Goal: Information Seeking & Learning: Find specific fact

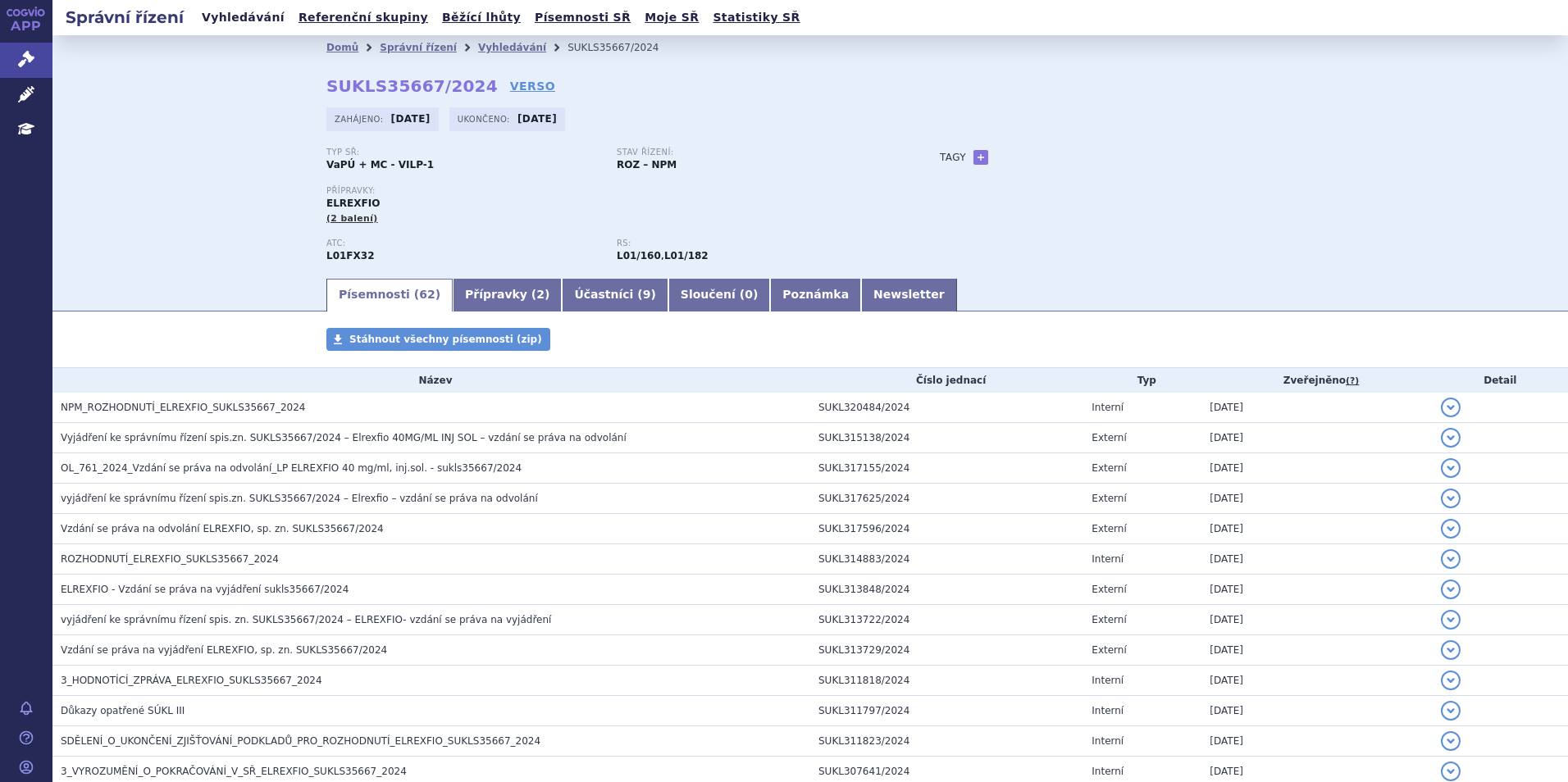
click at [255, 25] on link "Vyhledávání" at bounding box center [243, 18] width 92 height 22
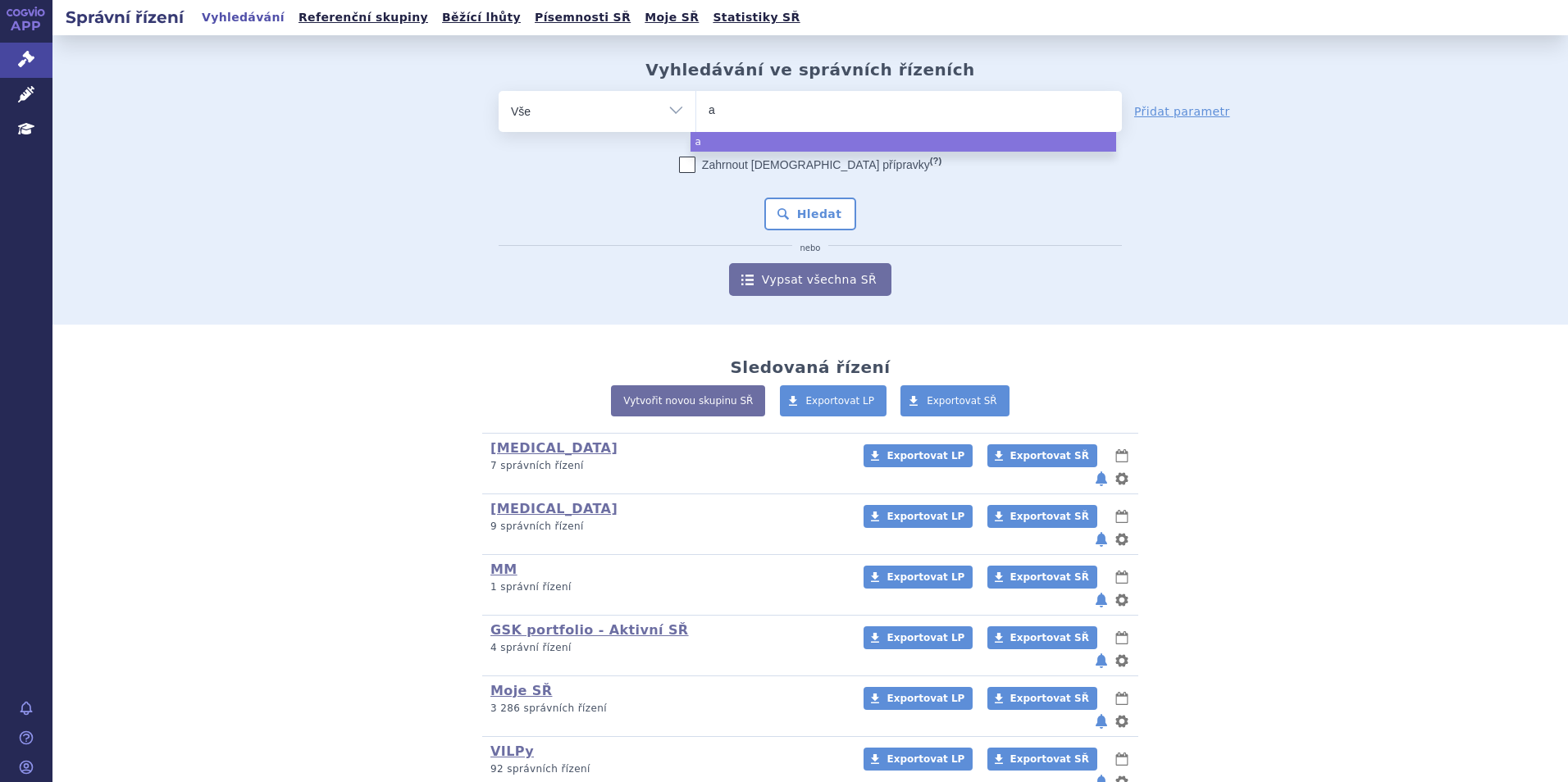
type input "ab"
type input "abe"
type input "abecm"
type input "abecma"
select select "abecma"
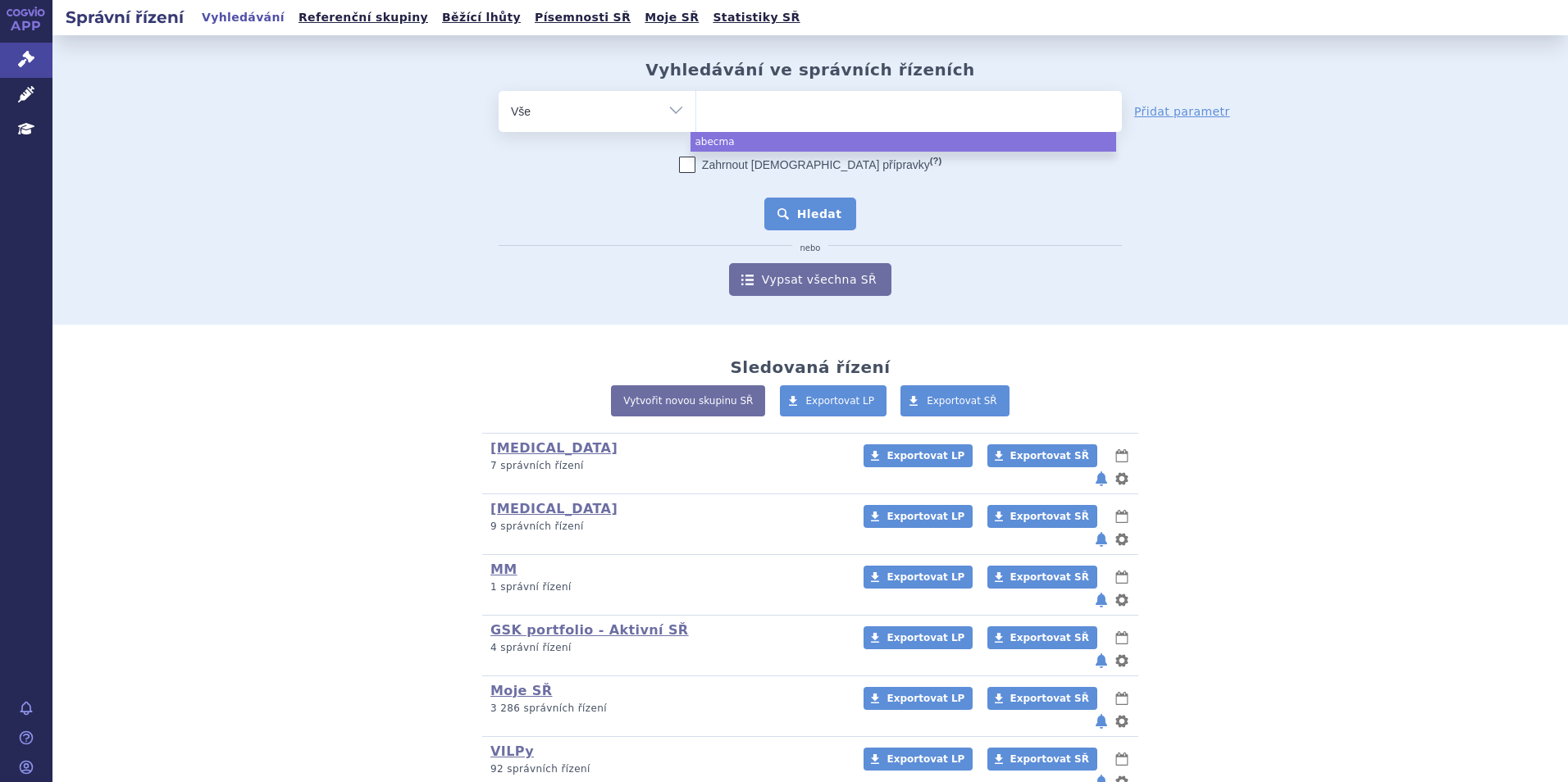
click at [811, 219] on button "Hledat" at bounding box center [810, 214] width 92 height 33
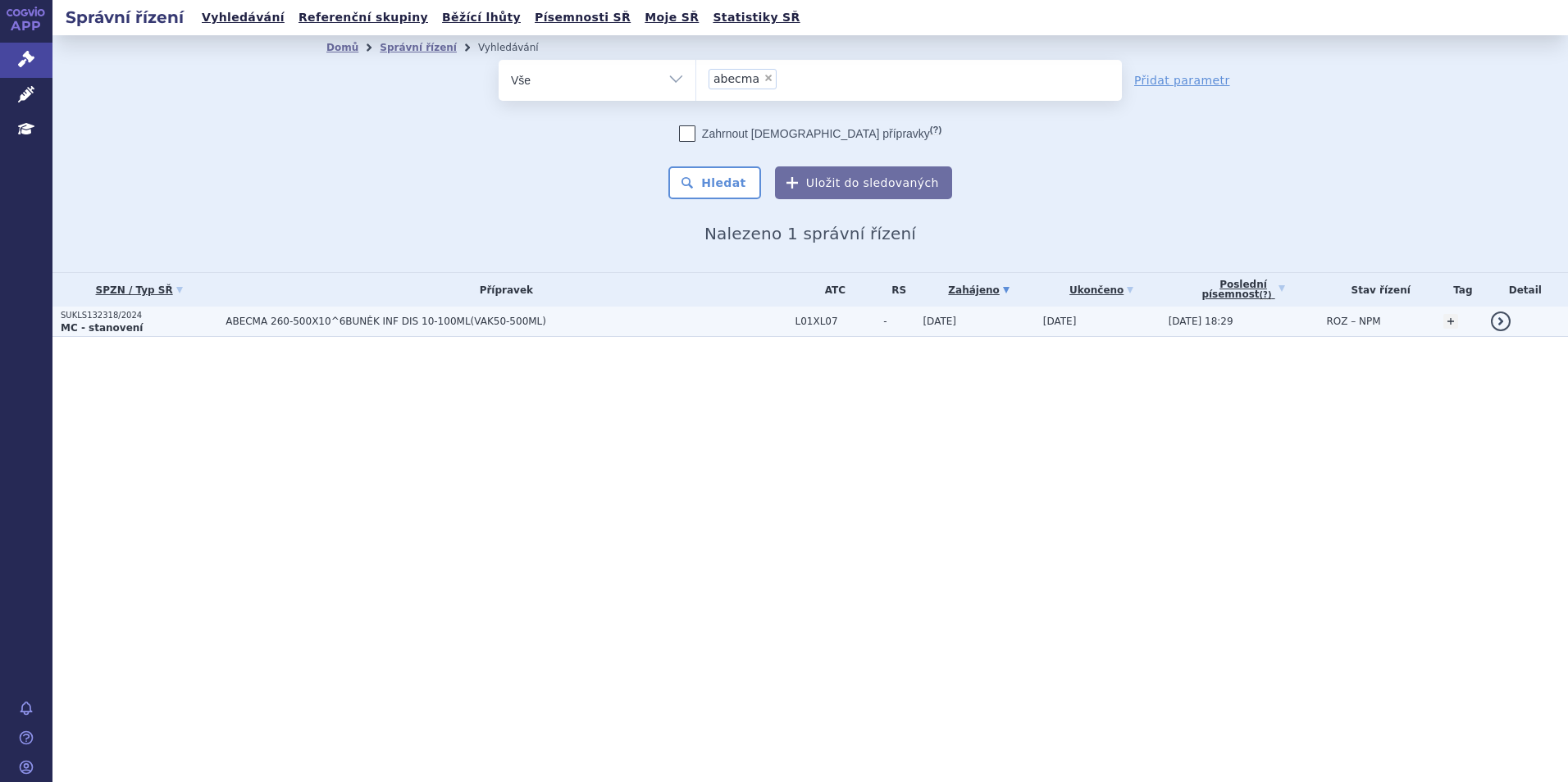
click at [298, 320] on span "ABECMA 260-500X10^6BUNĚK INF DIS 10-100ML(VAK50-500ML)" at bounding box center [430, 321] width 410 height 11
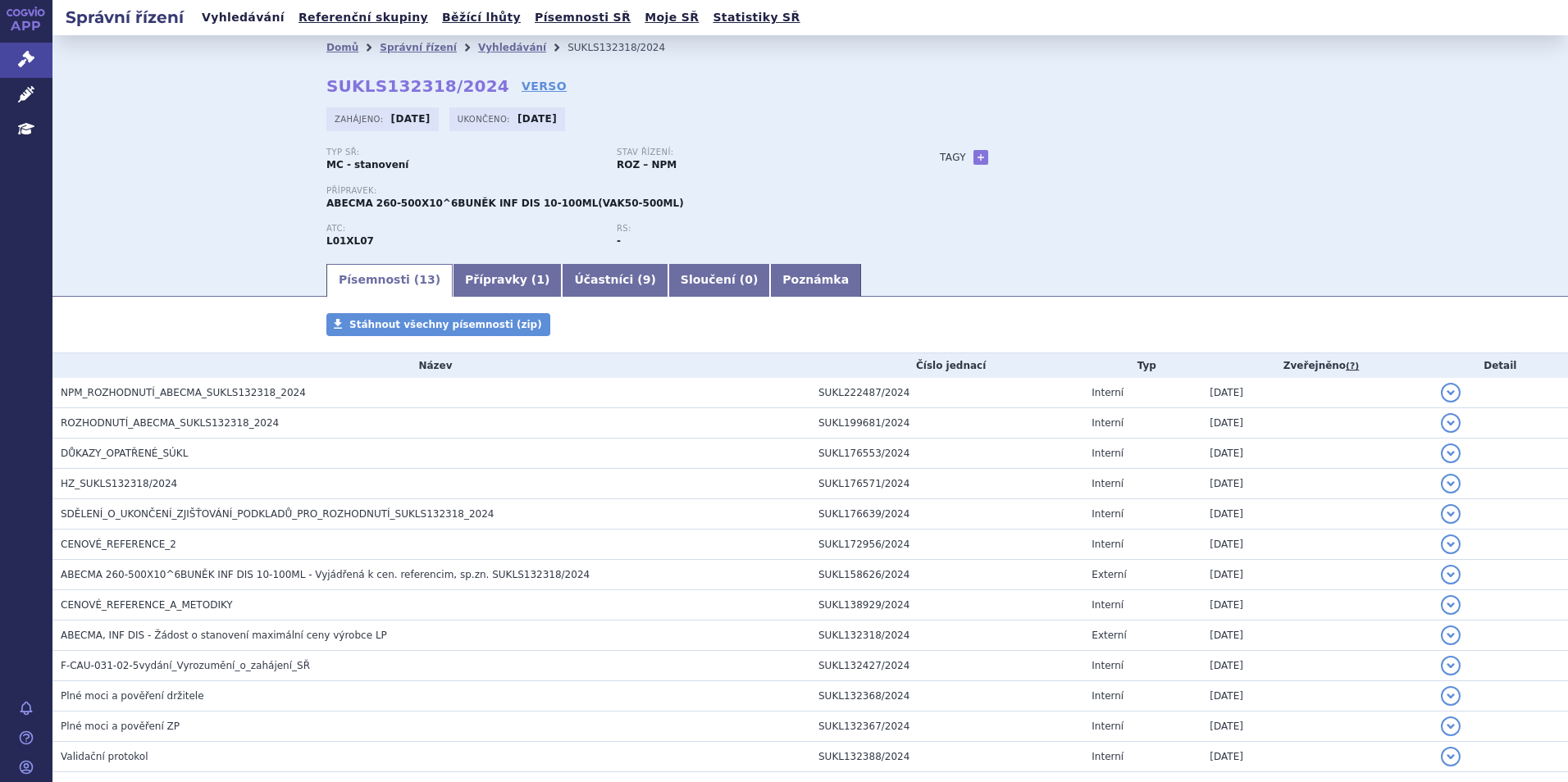
click at [225, 21] on link "Vyhledávání" at bounding box center [243, 18] width 92 height 22
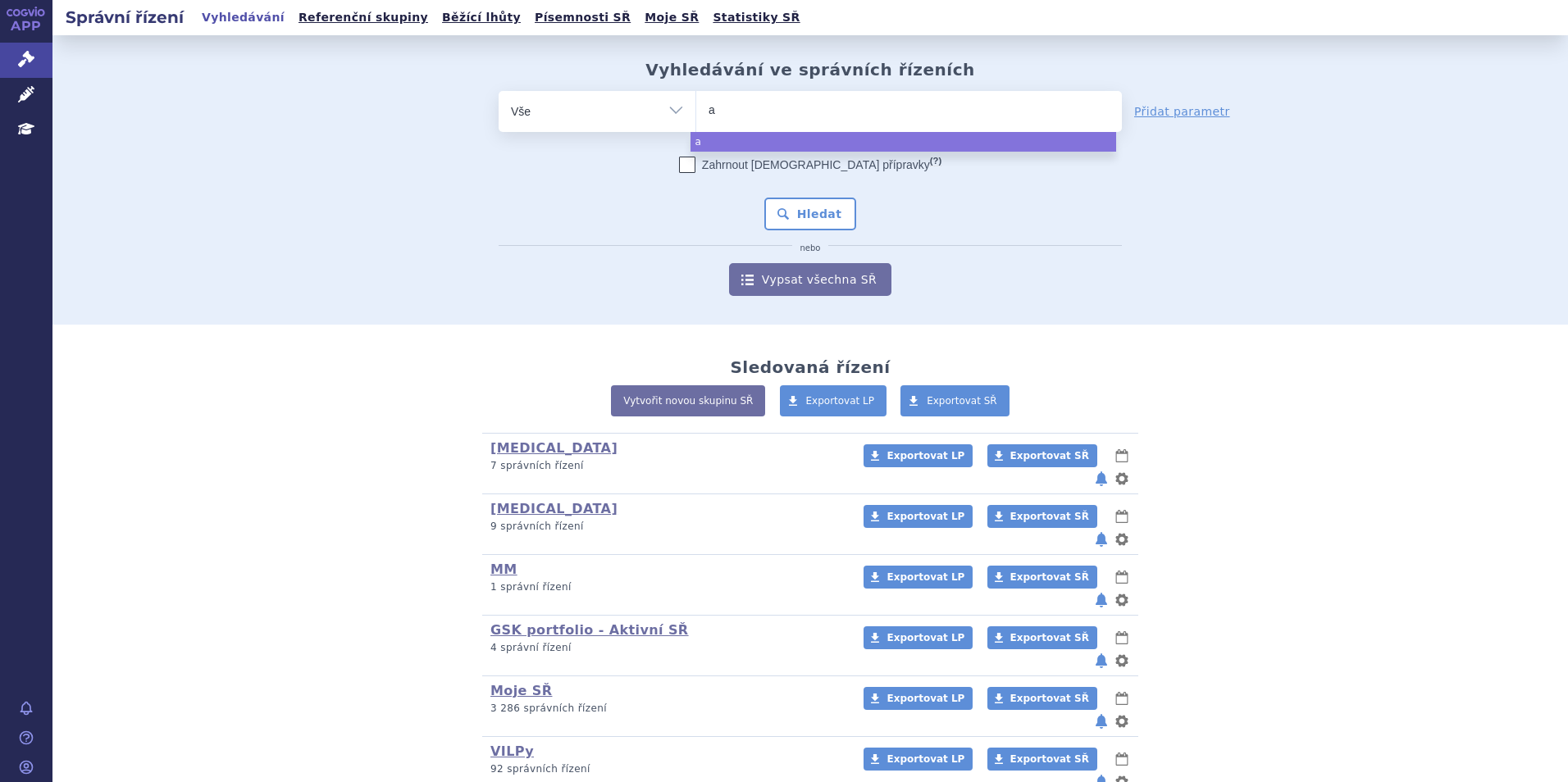
type input "ab"
type input "a"
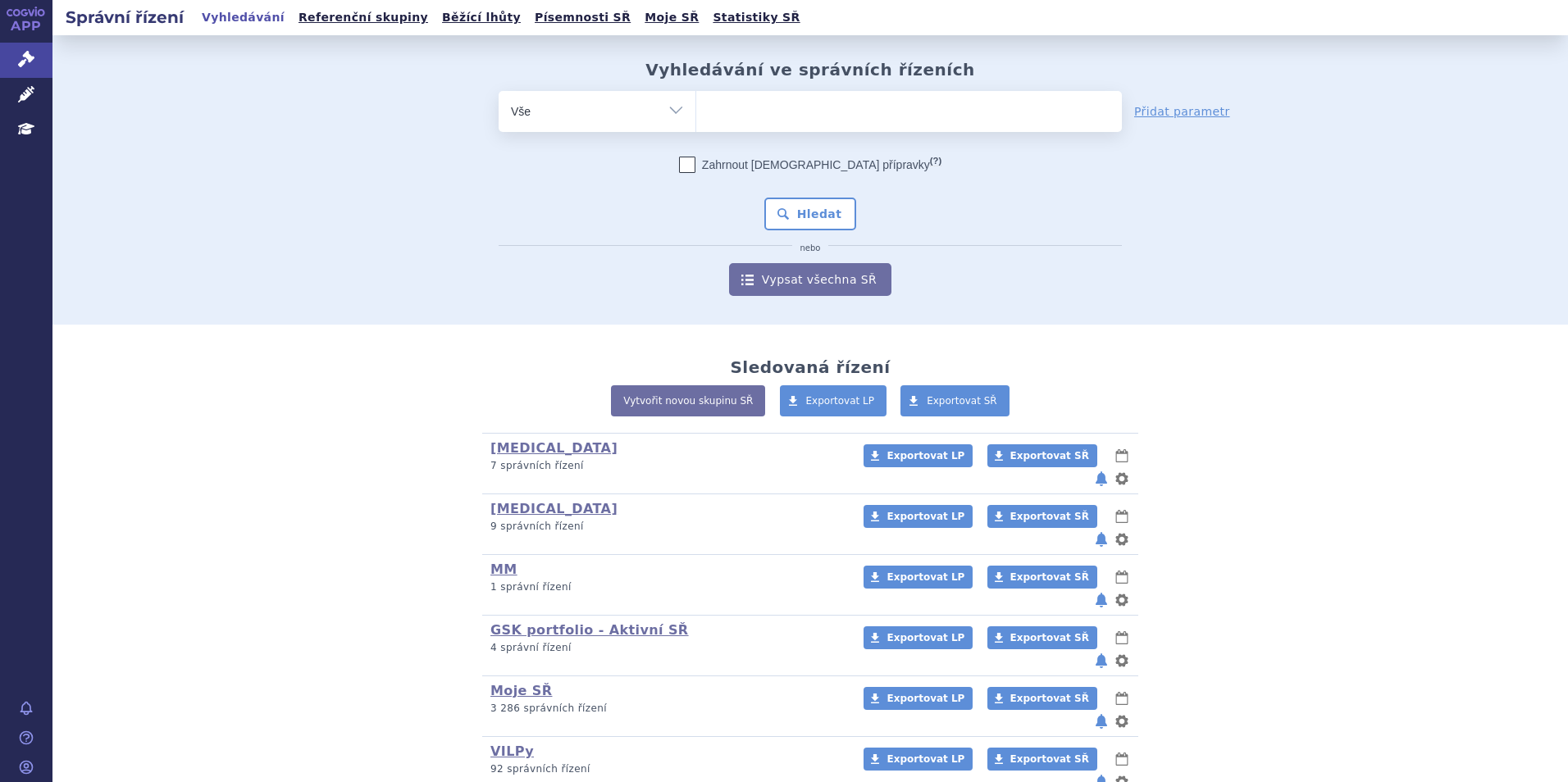
type input "b"
type input "ab"
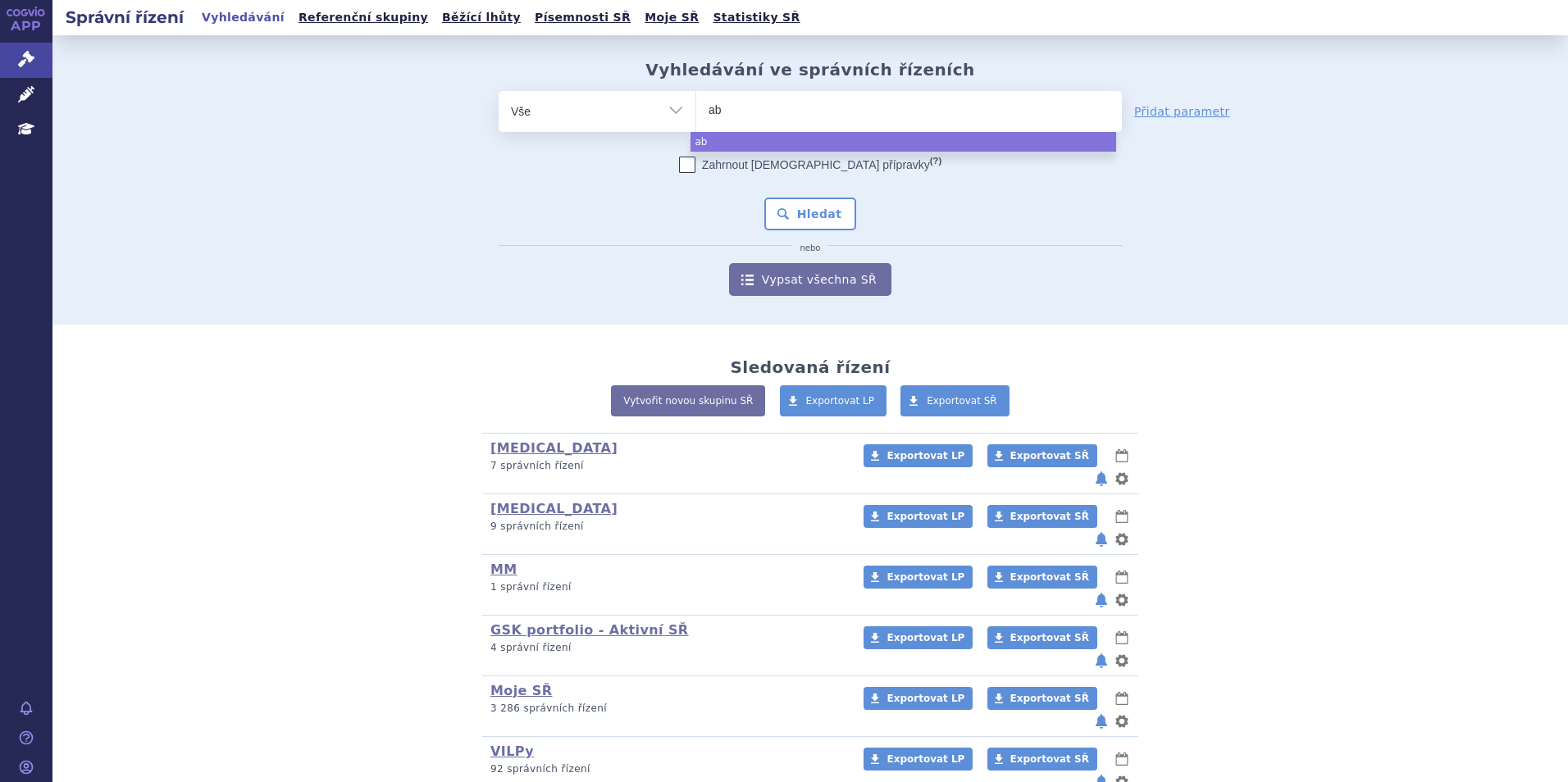
type input "abe"
type input "abec"
type input "abe"
type input "a"
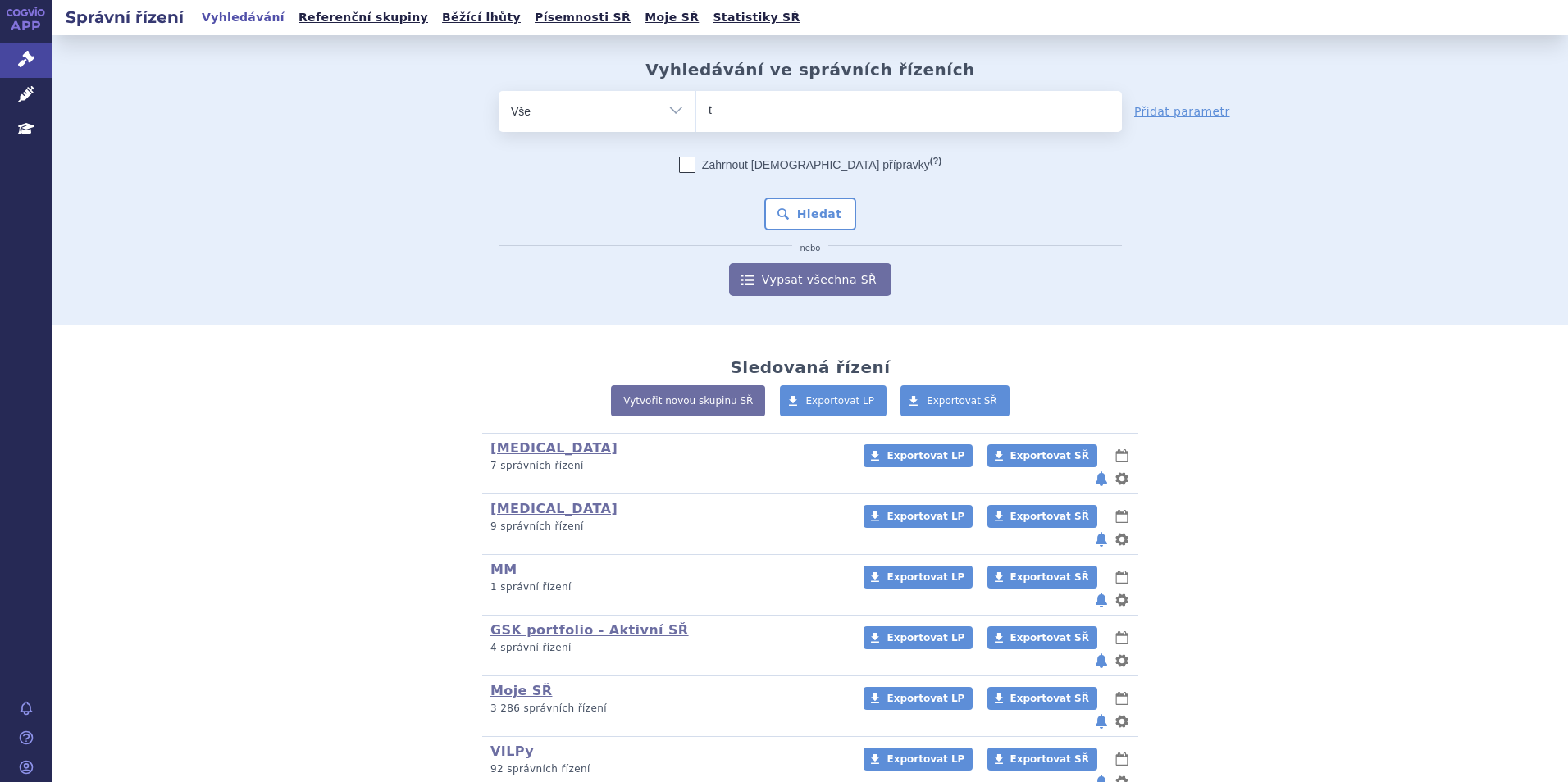
type input "ta"
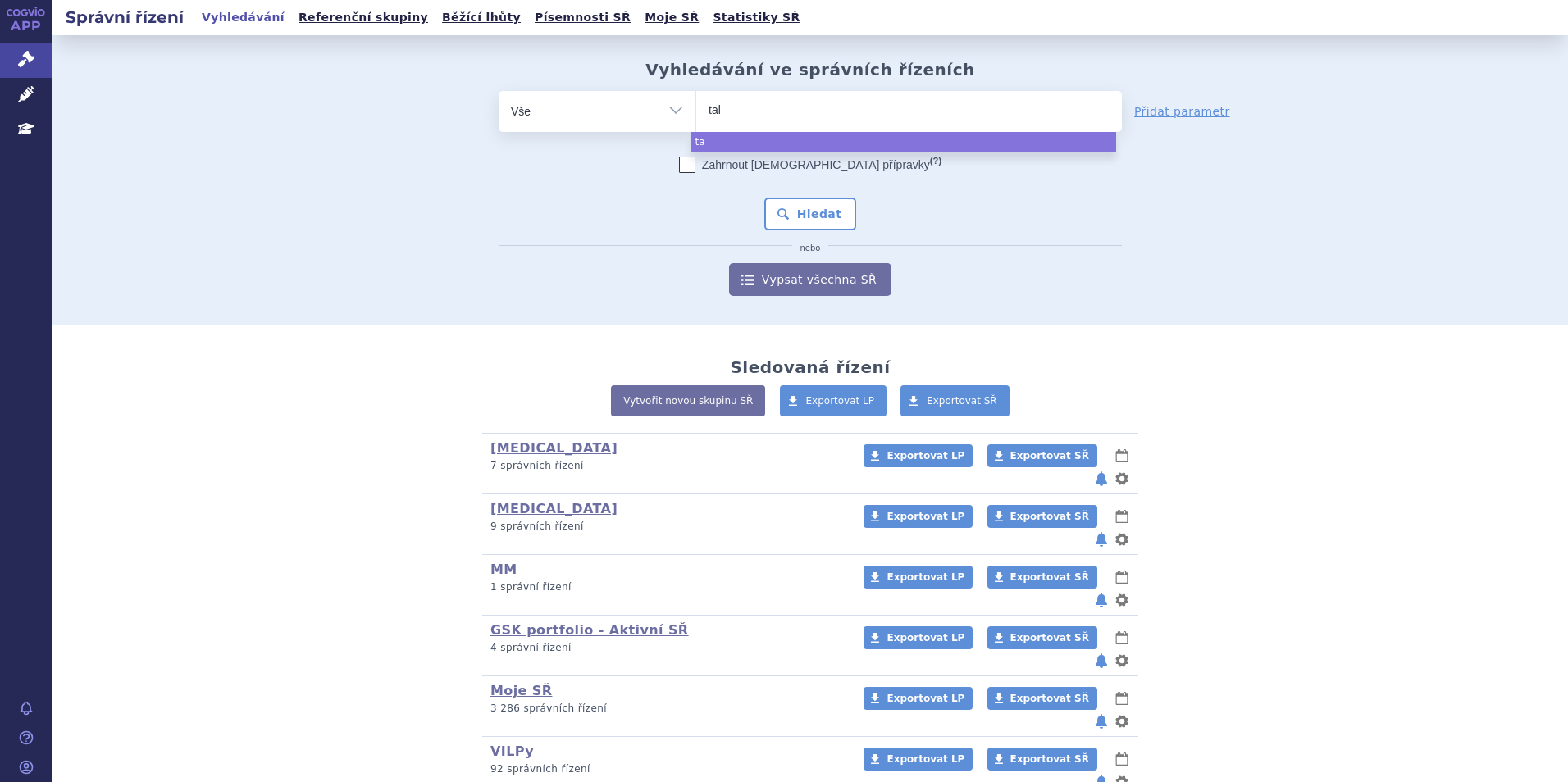
type input "talv"
type input "talve"
type input "talvey"
select select "talvey"
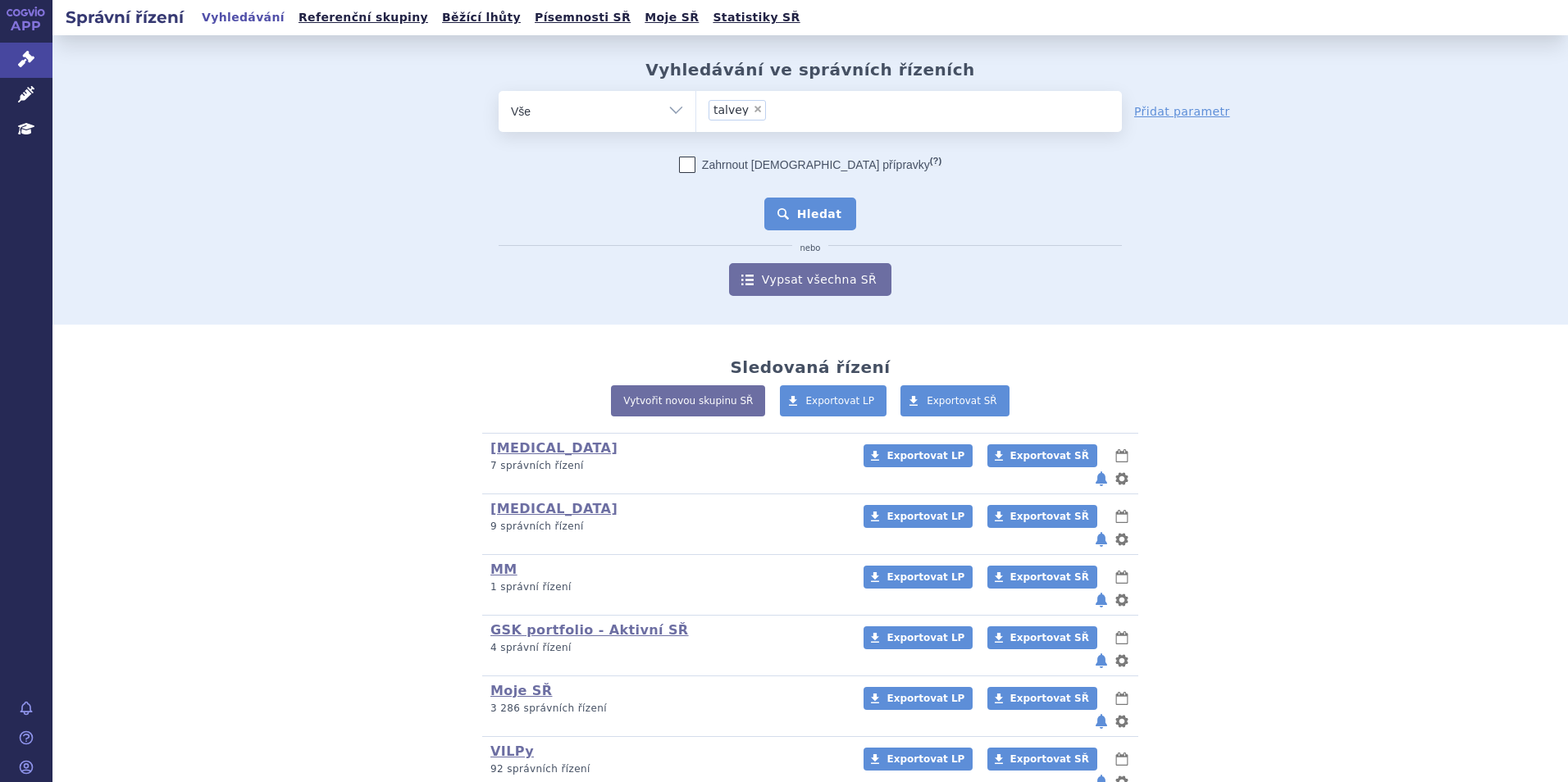
click at [803, 204] on button "Hledat" at bounding box center [810, 214] width 92 height 33
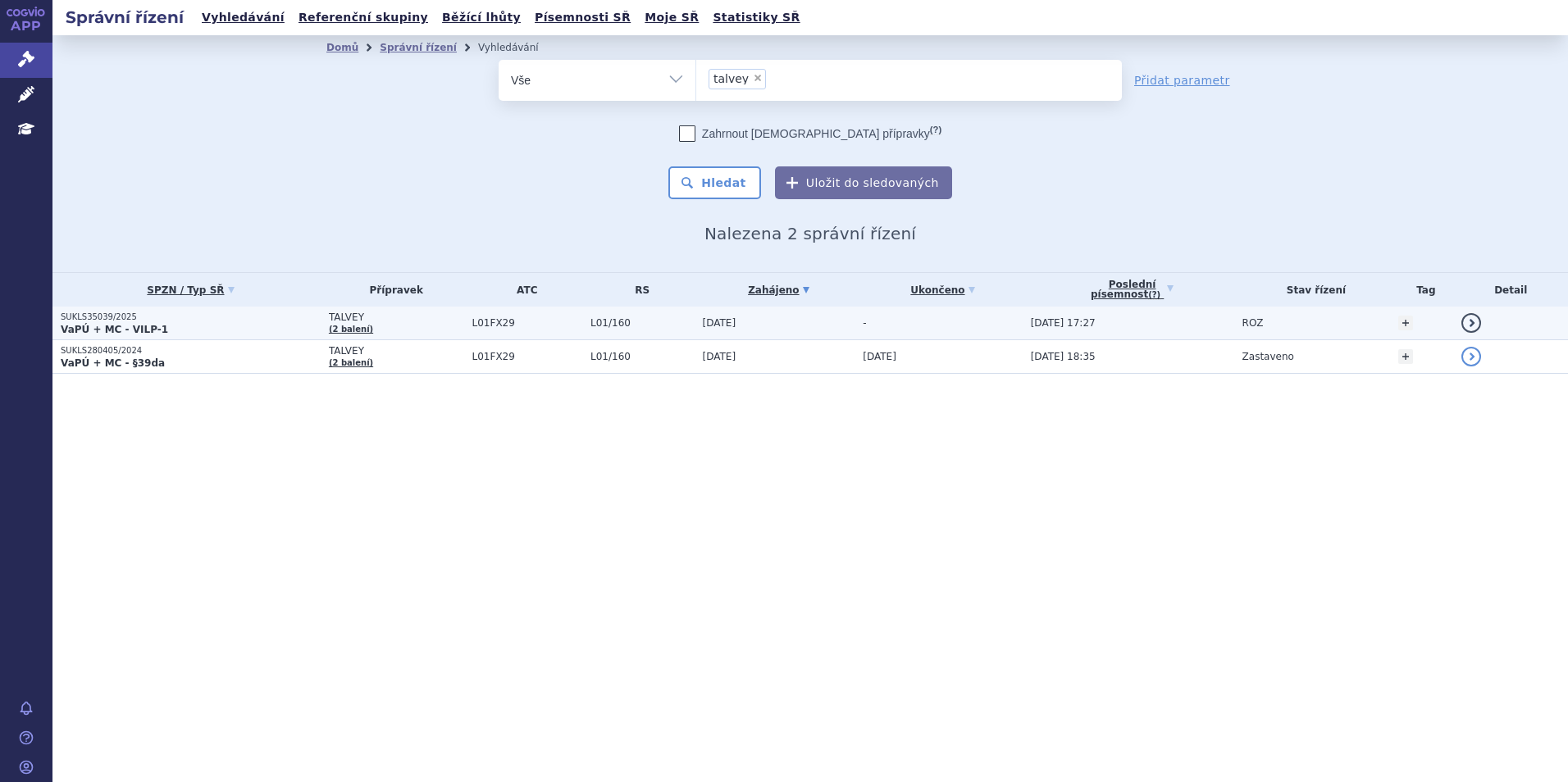
click at [112, 324] on strong "VaPÚ + MC - VILP-1" at bounding box center [114, 329] width 107 height 11
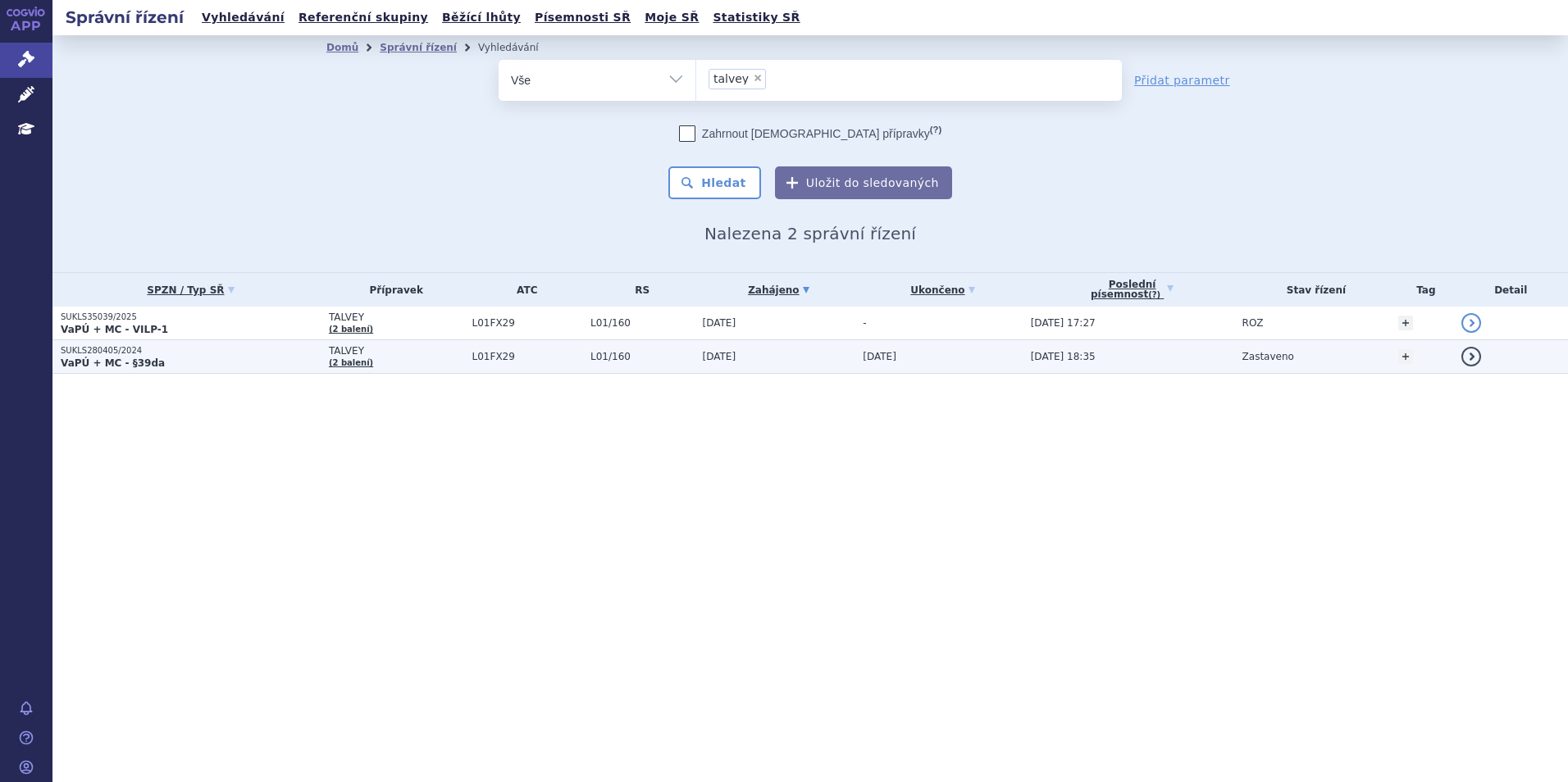
click at [200, 353] on p "SUKLS280405/2024" at bounding box center [190, 351] width 260 height 11
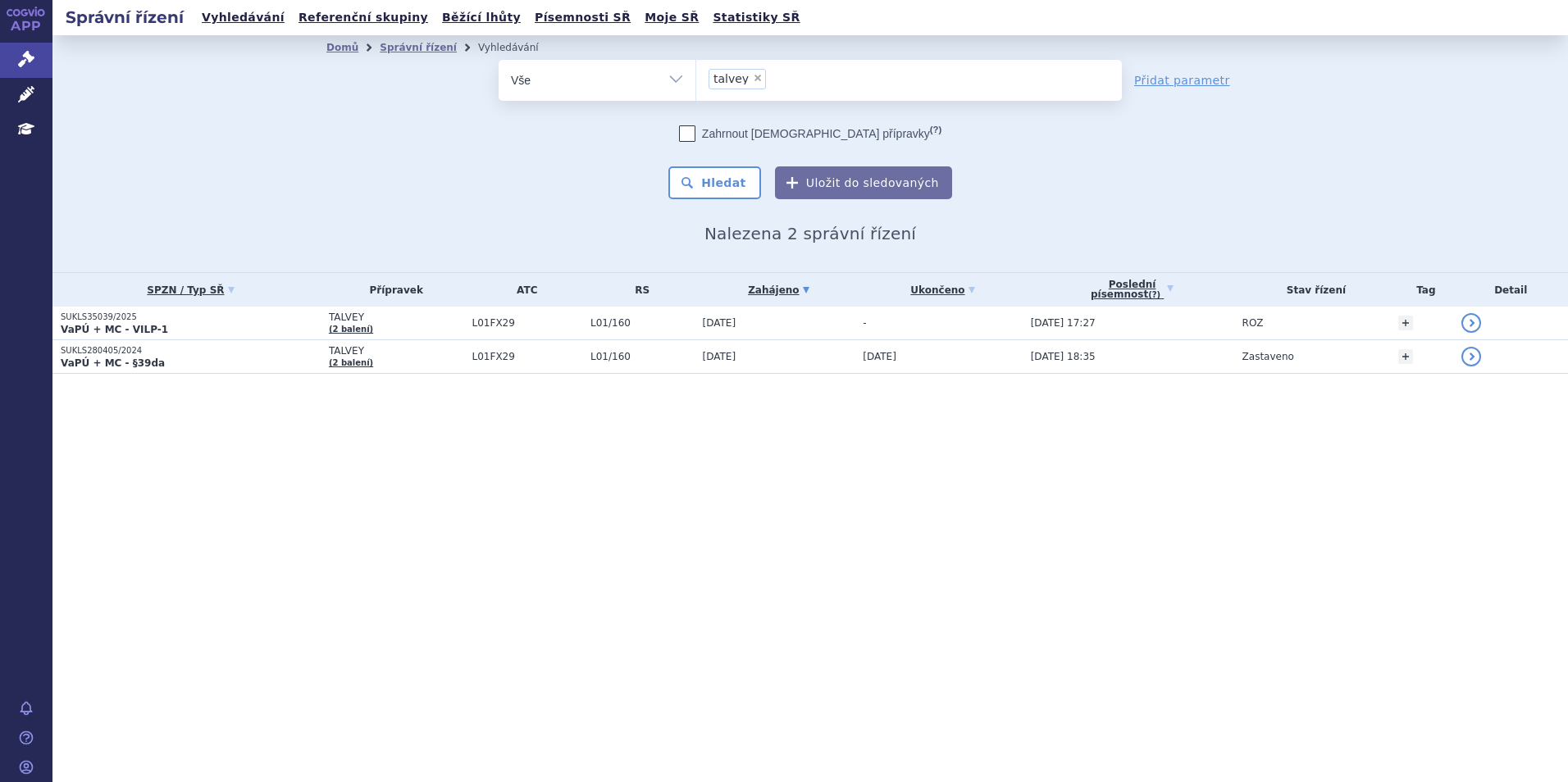
click at [149, 327] on strong "VaPÚ + MC - VILP-1" at bounding box center [114, 329] width 107 height 11
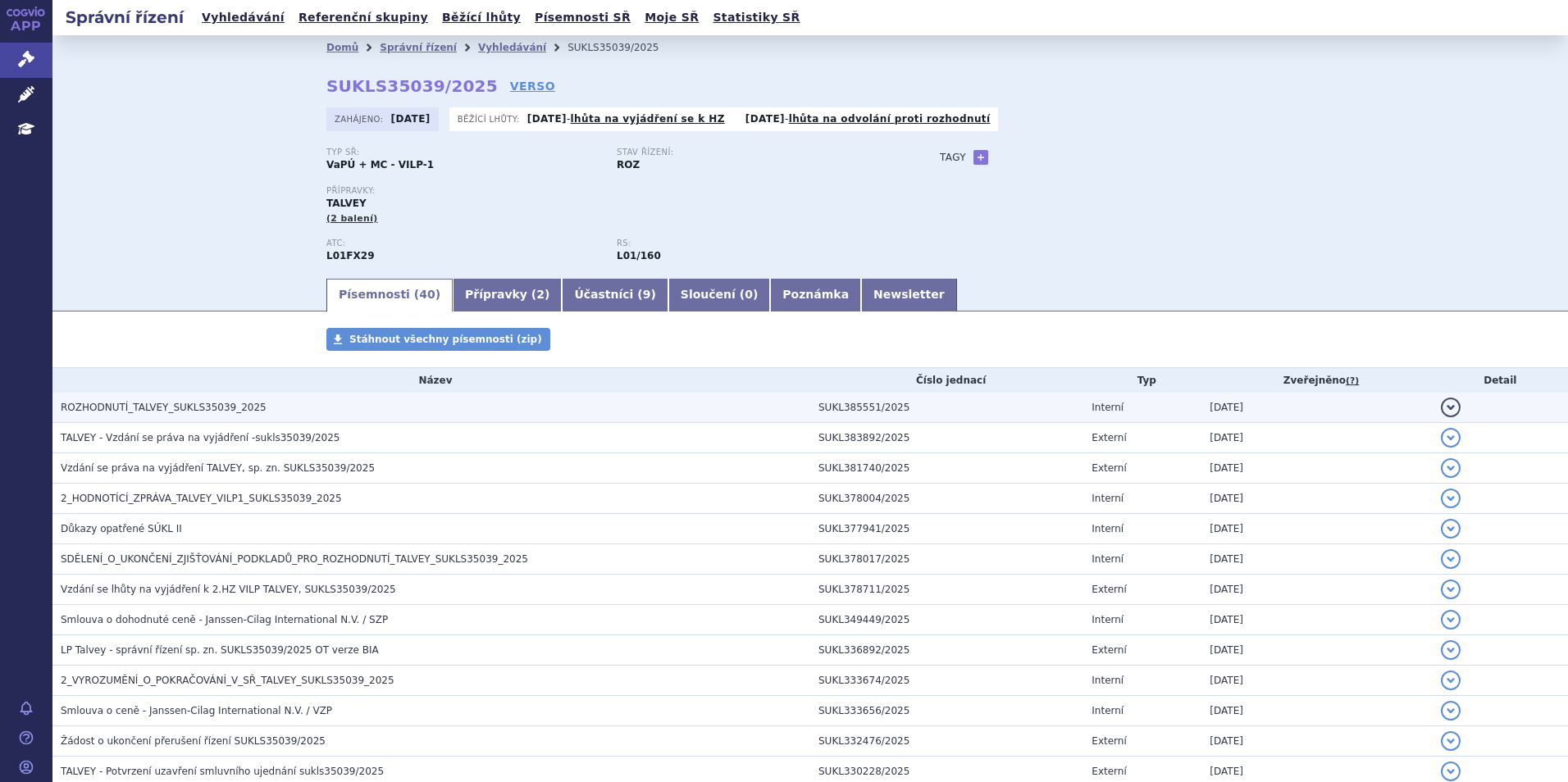
click at [232, 409] on span "ROZHODNUTÍ_TALVEY_SUKLS35039_2025" at bounding box center [163, 407] width 206 height 11
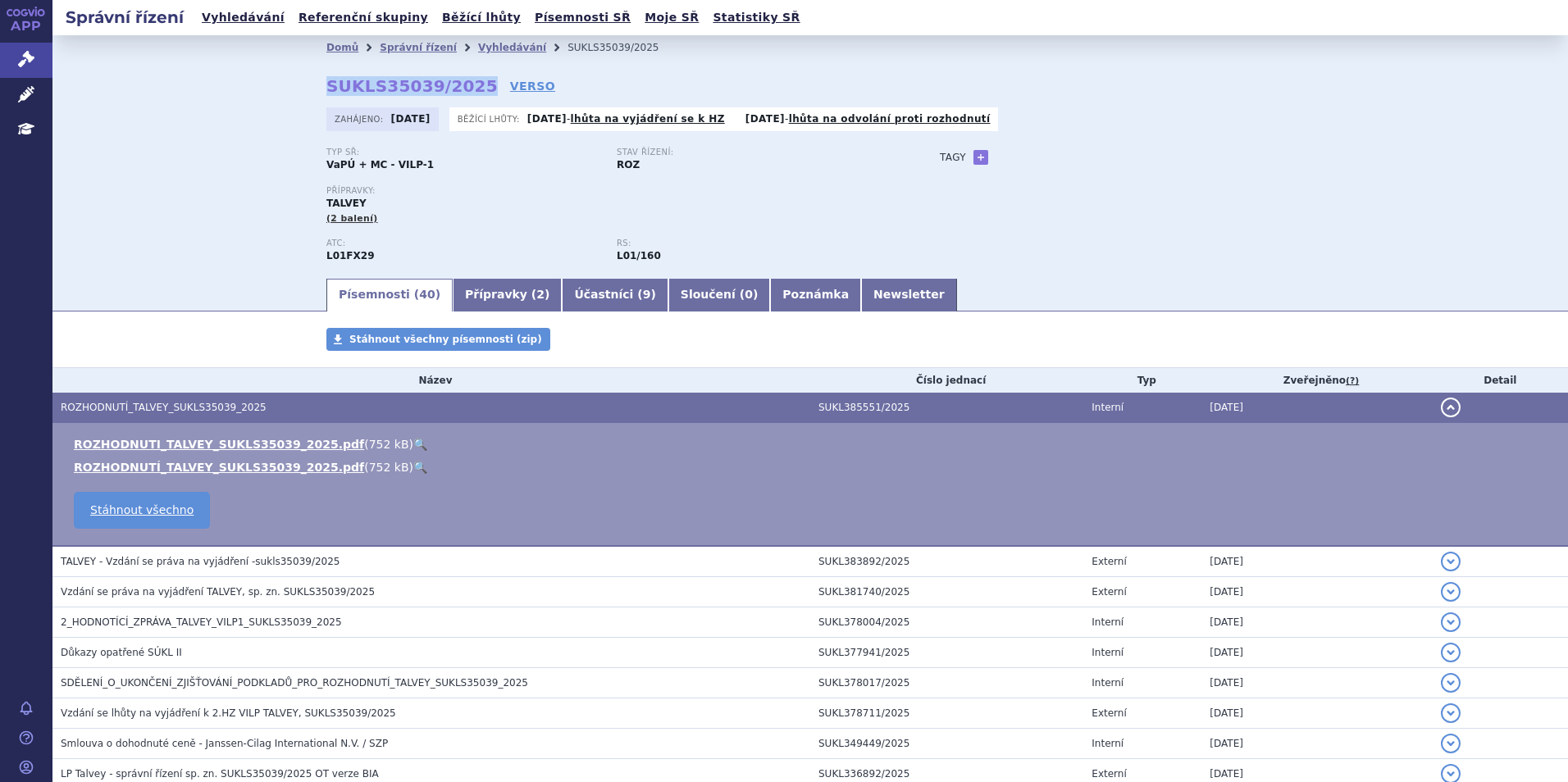
drag, startPoint x: 462, startPoint y: 79, endPoint x: 298, endPoint y: 80, distance: 164.0
click at [298, 80] on div "Domů Správní řízení Vyhledávání SUKLS35039/2025 SUKLS35039/2025 VERSO [GEOGRAPH…" at bounding box center [810, 168] width 1033 height 217
copy strong "SUKLS35039/2025"
click at [214, 17] on link "Vyhledávání" at bounding box center [243, 18] width 92 height 22
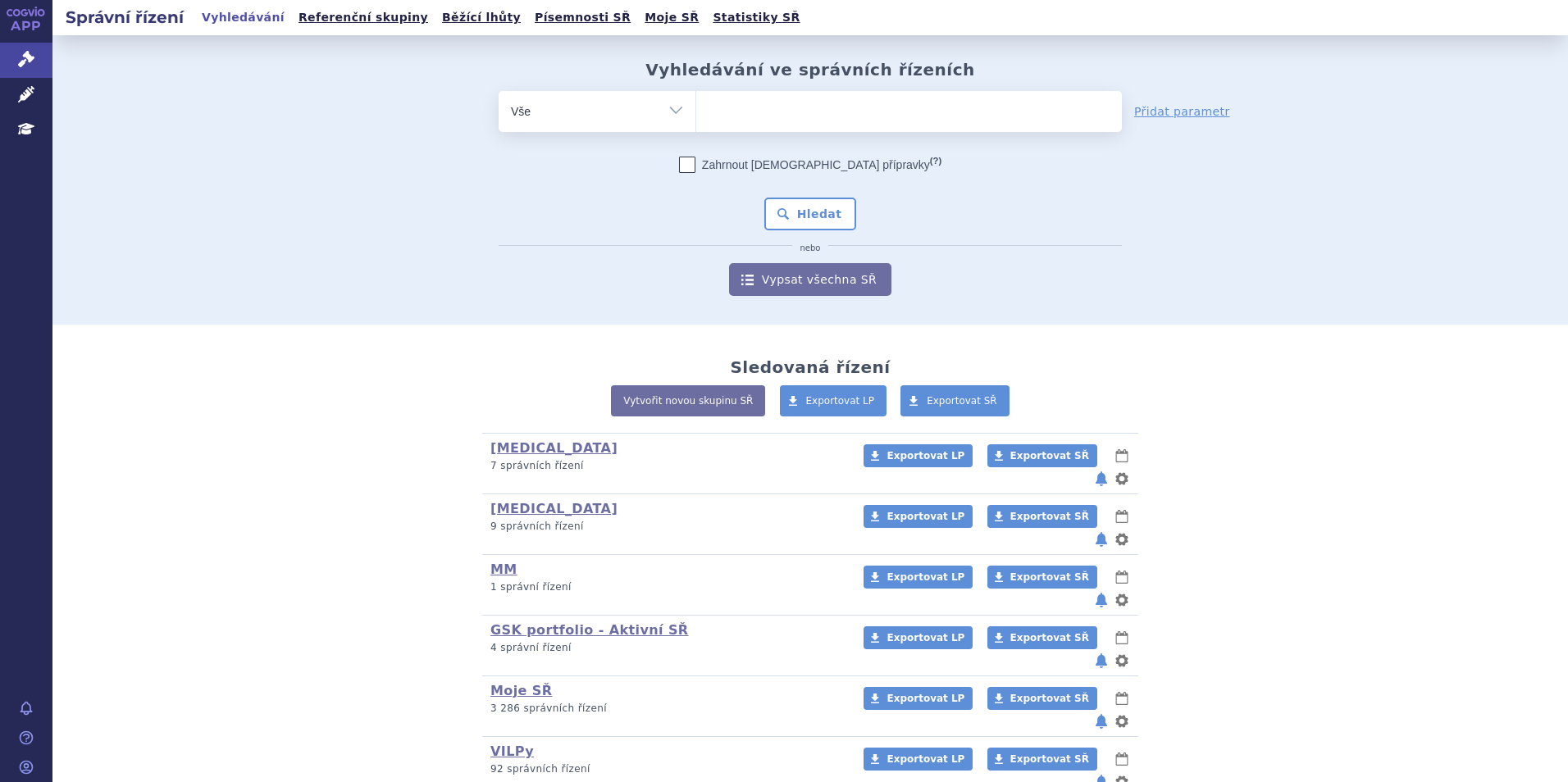
click at [752, 94] on ul at bounding box center [909, 108] width 426 height 35
click at [696, 94] on select at bounding box center [695, 110] width 1 height 41
type input "im"
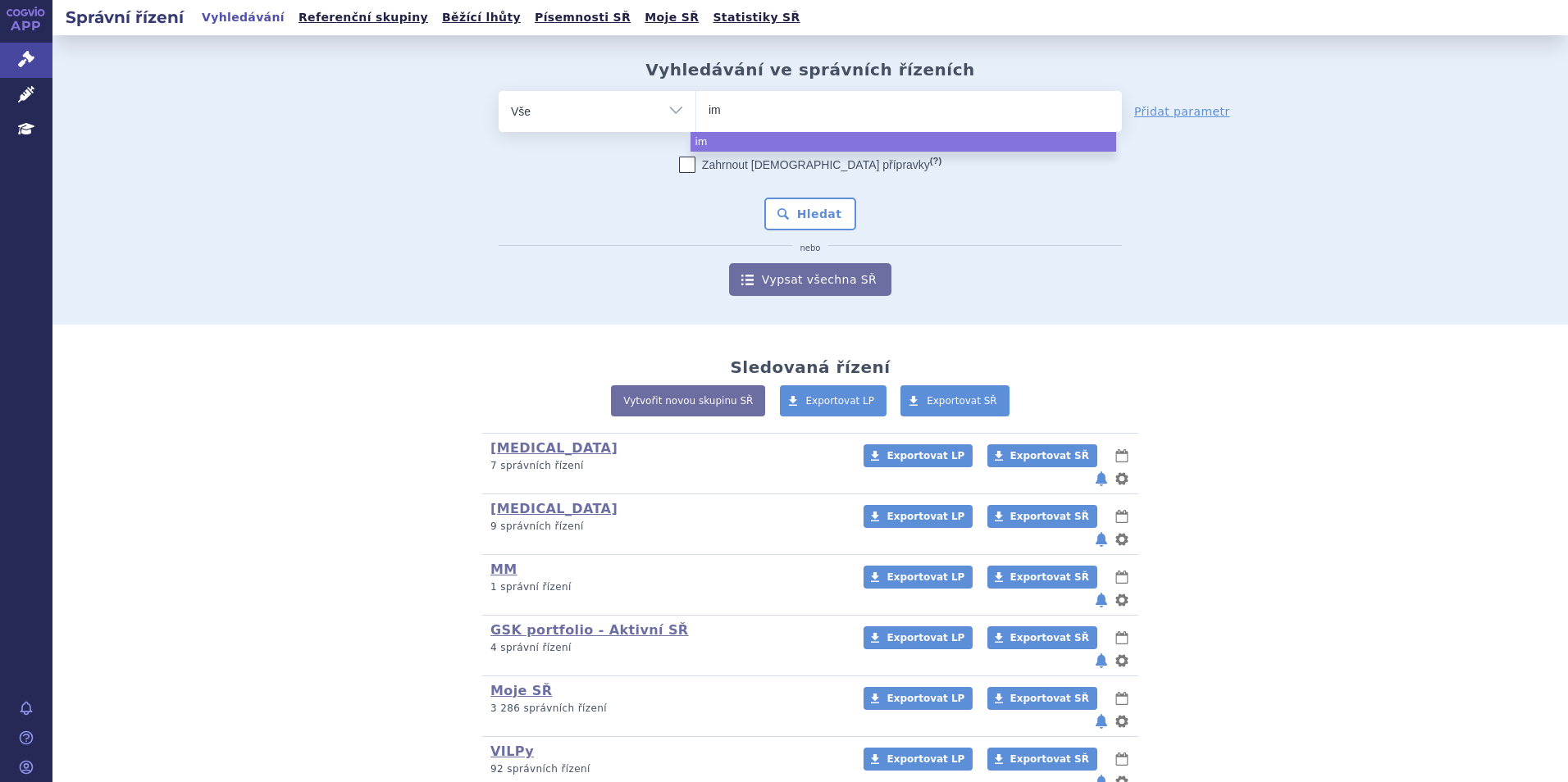
type input "imf"
type input "imfi"
type input "imfin"
type input "imfinzi"
select select "imfinzi"
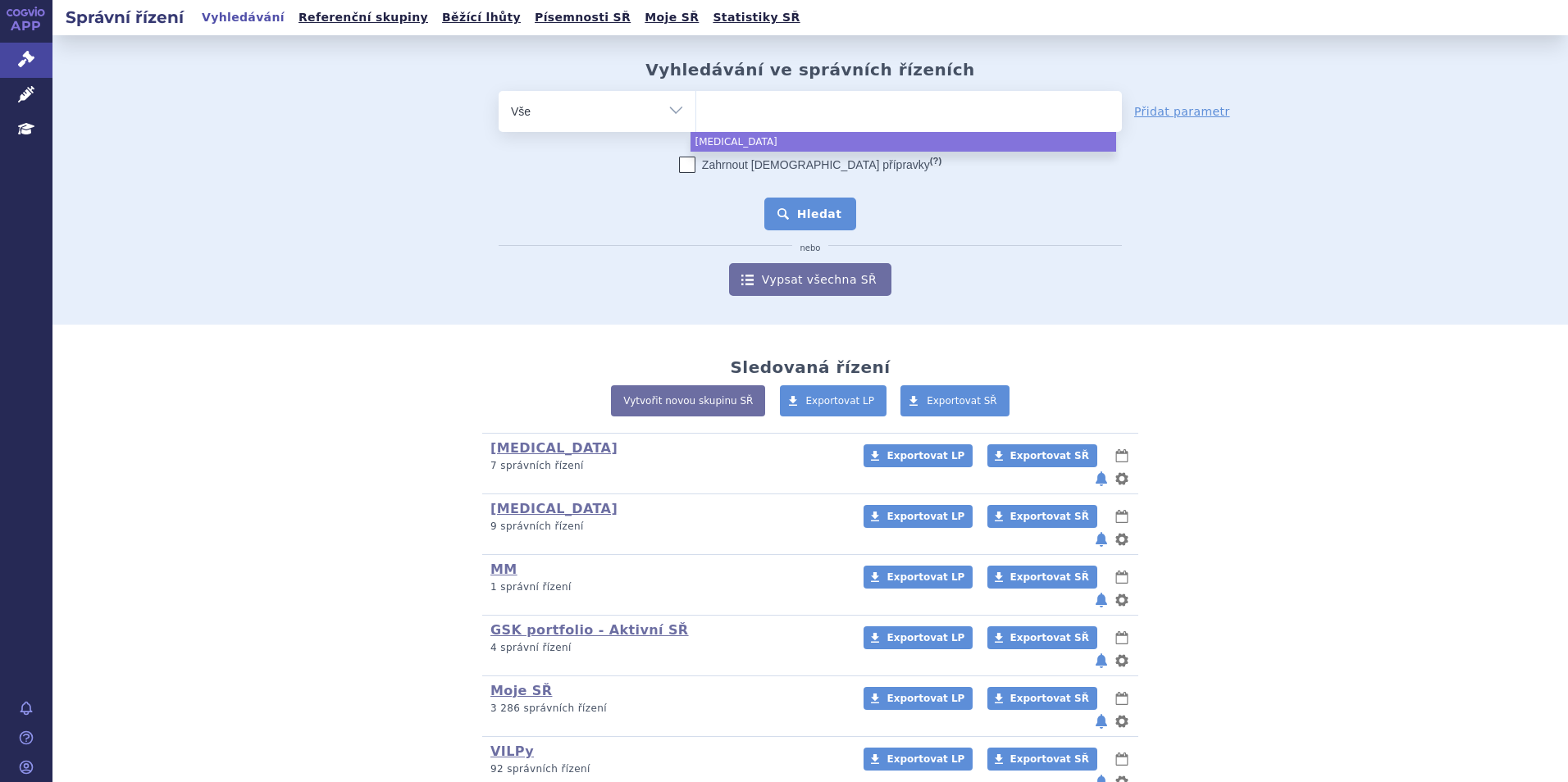
click at [822, 220] on button "Hledat" at bounding box center [810, 214] width 92 height 33
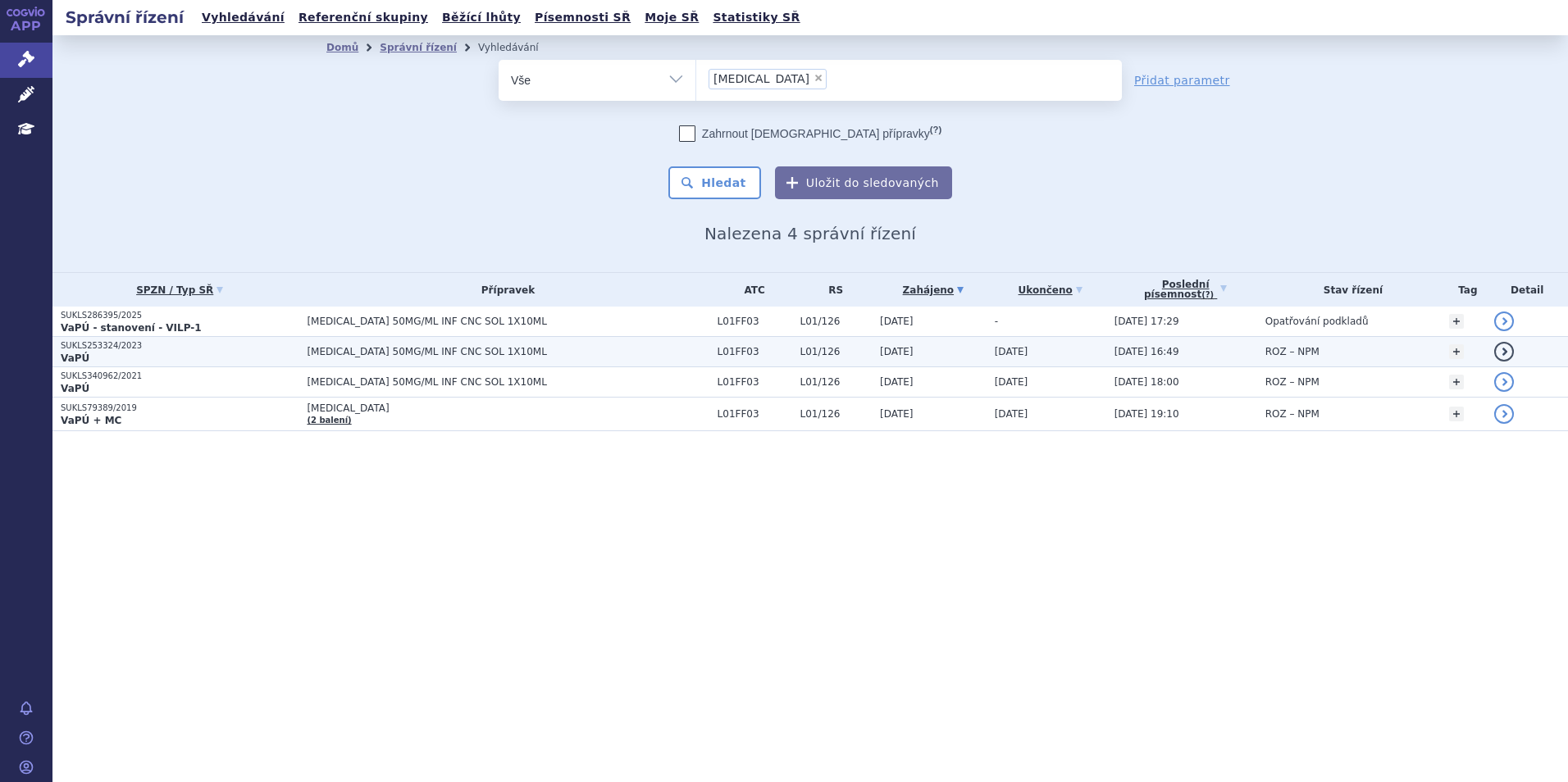
click at [222, 346] on p "SUKLS253324/2023" at bounding box center [179, 346] width 238 height 11
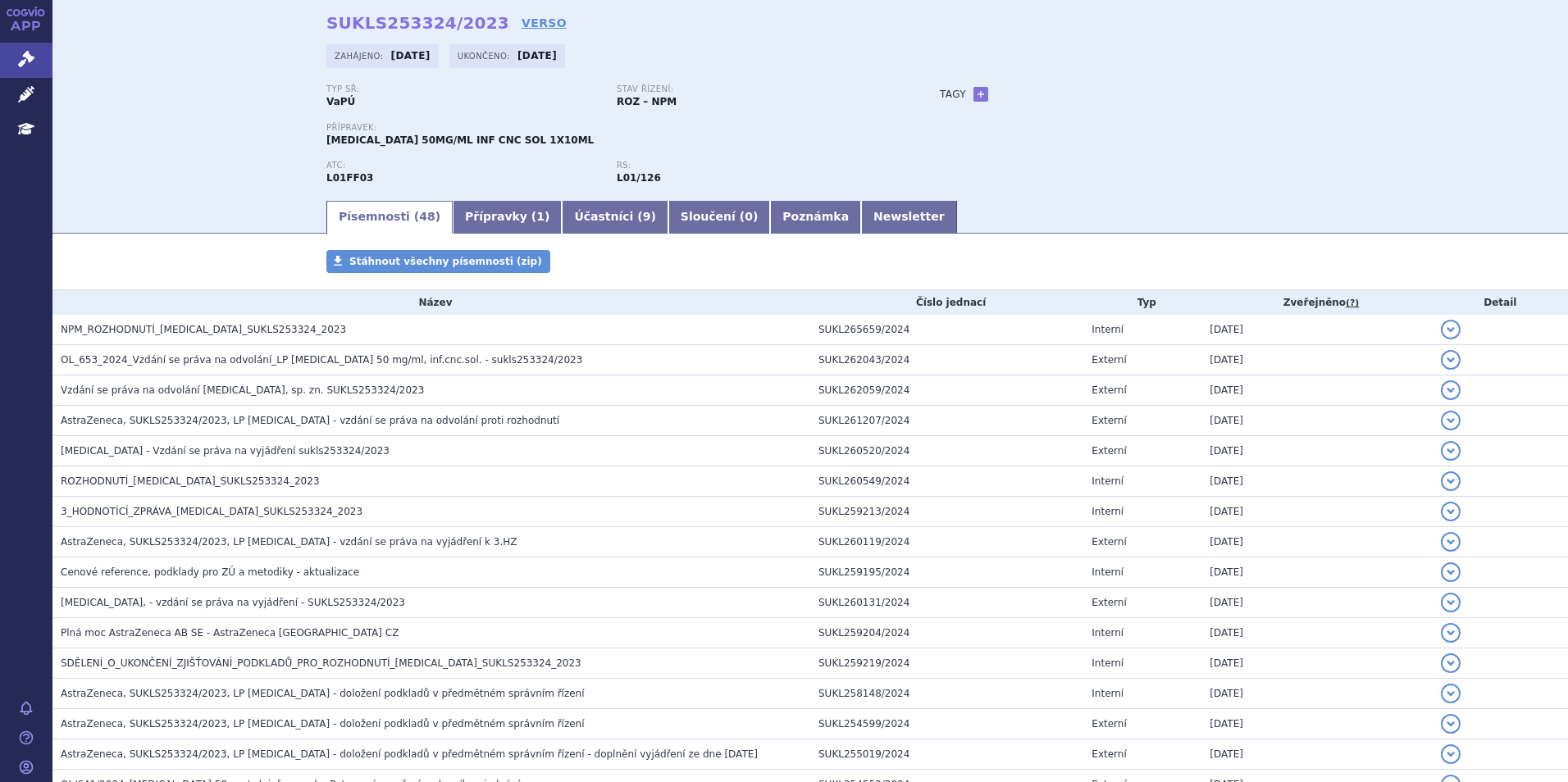
scroll to position [82, 0]
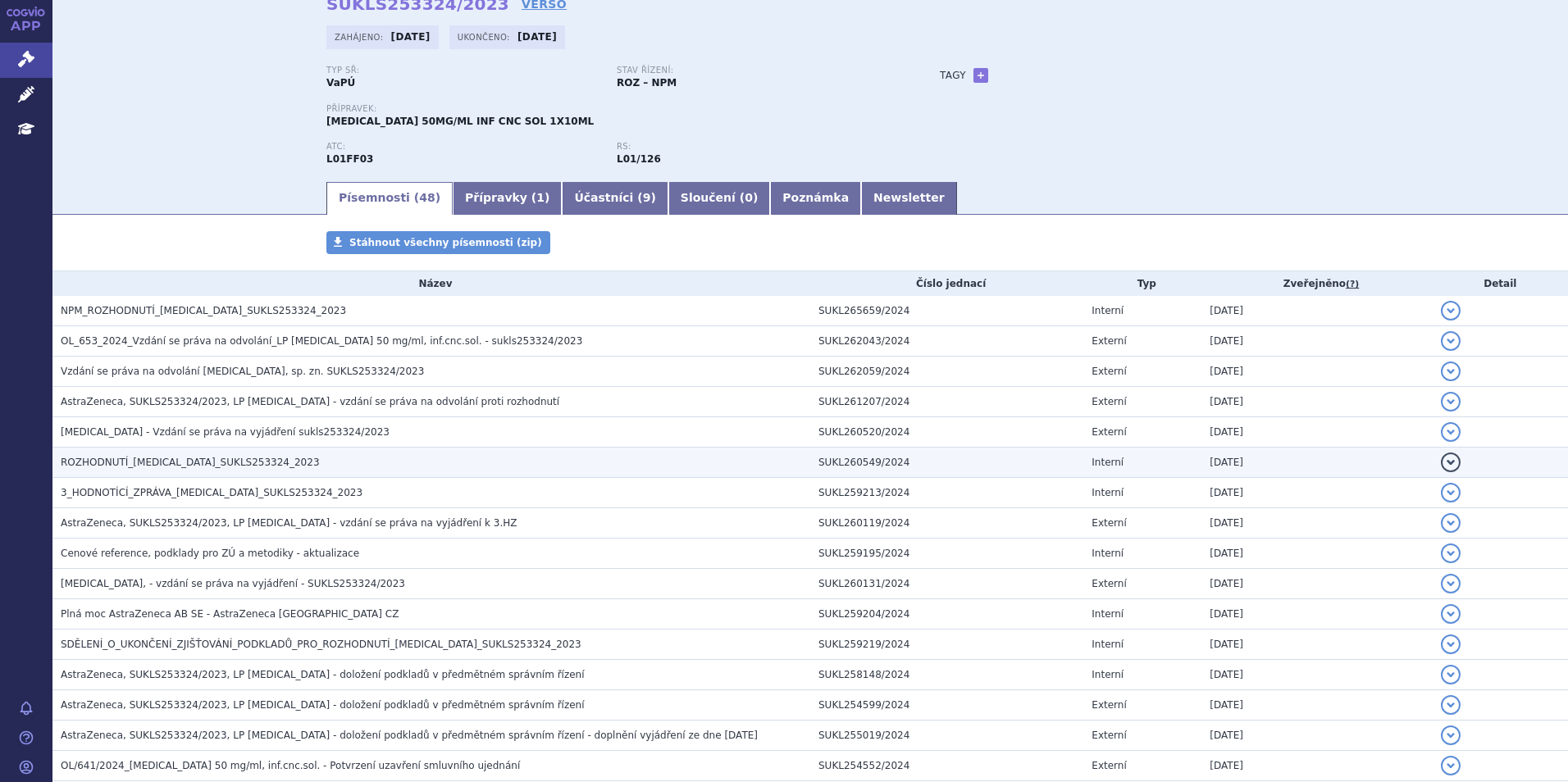
click at [206, 462] on span "ROZHODNUTÍ_IMFINZI_SUKLS253324_2023" at bounding box center [190, 462] width 259 height 11
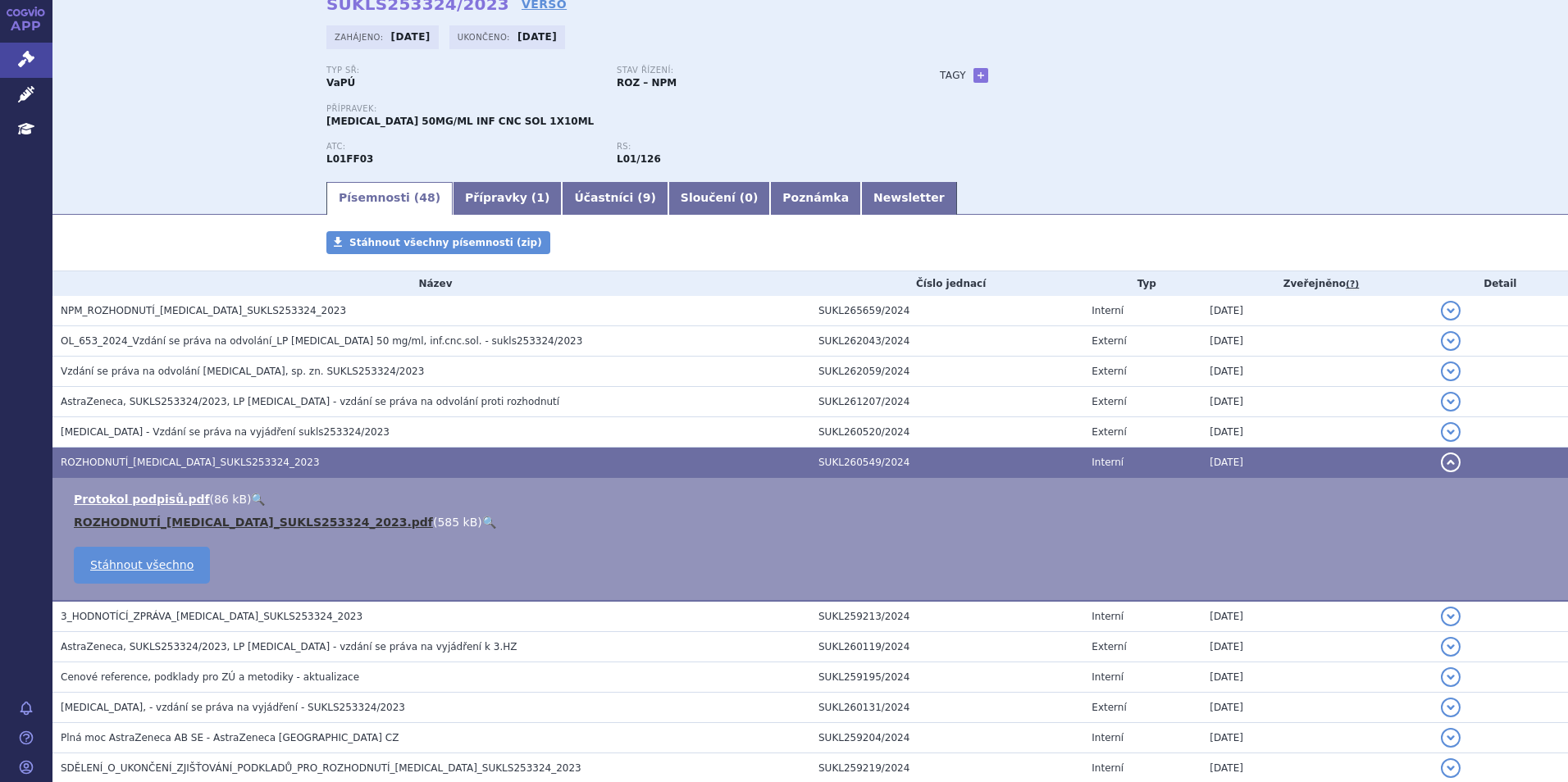
click at [232, 528] on link "ROZHODNUTÍ_IMFINZI_SUKLS253324_2023.pdf" at bounding box center [253, 522] width 359 height 13
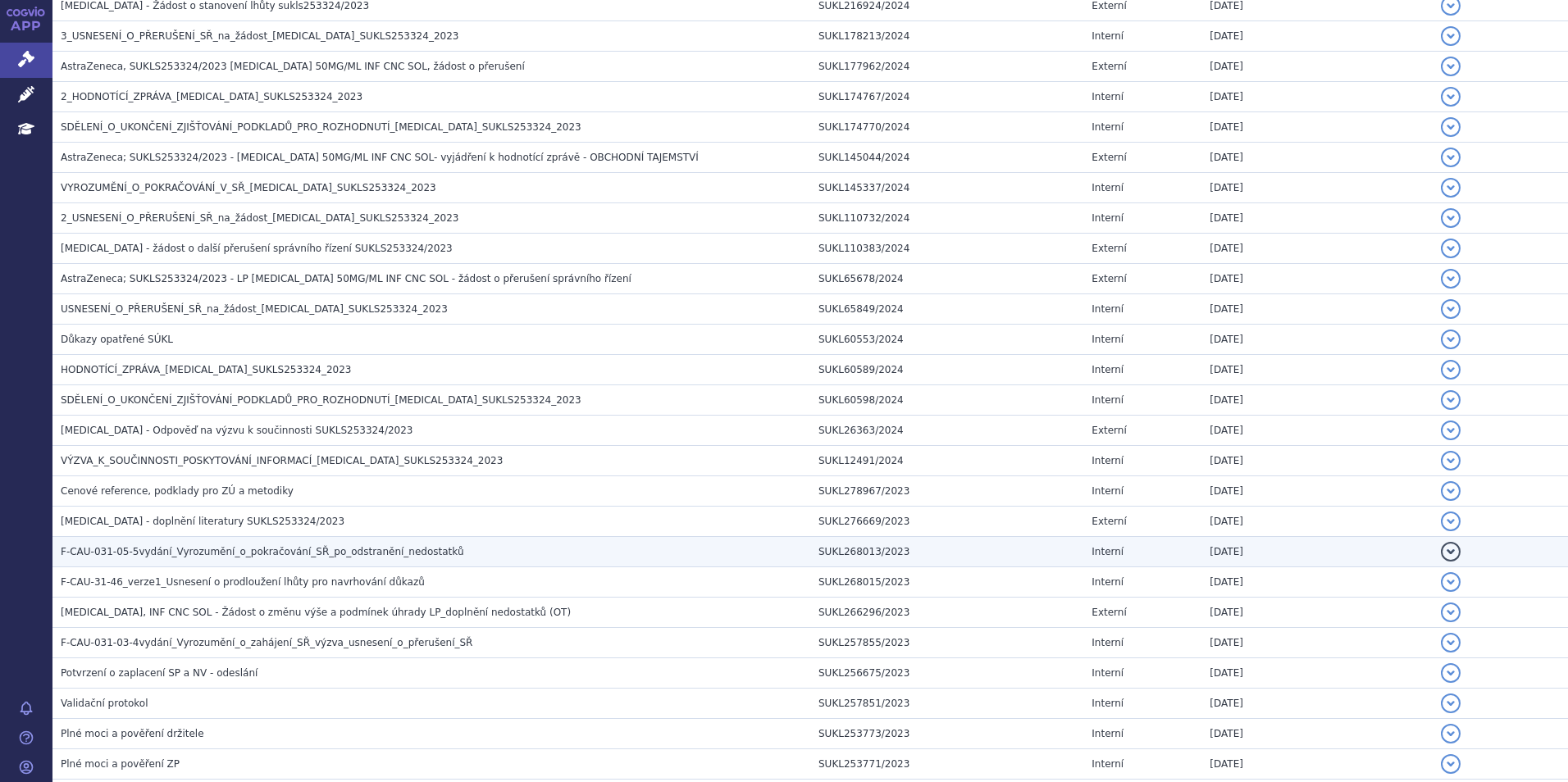
scroll to position [1275, 0]
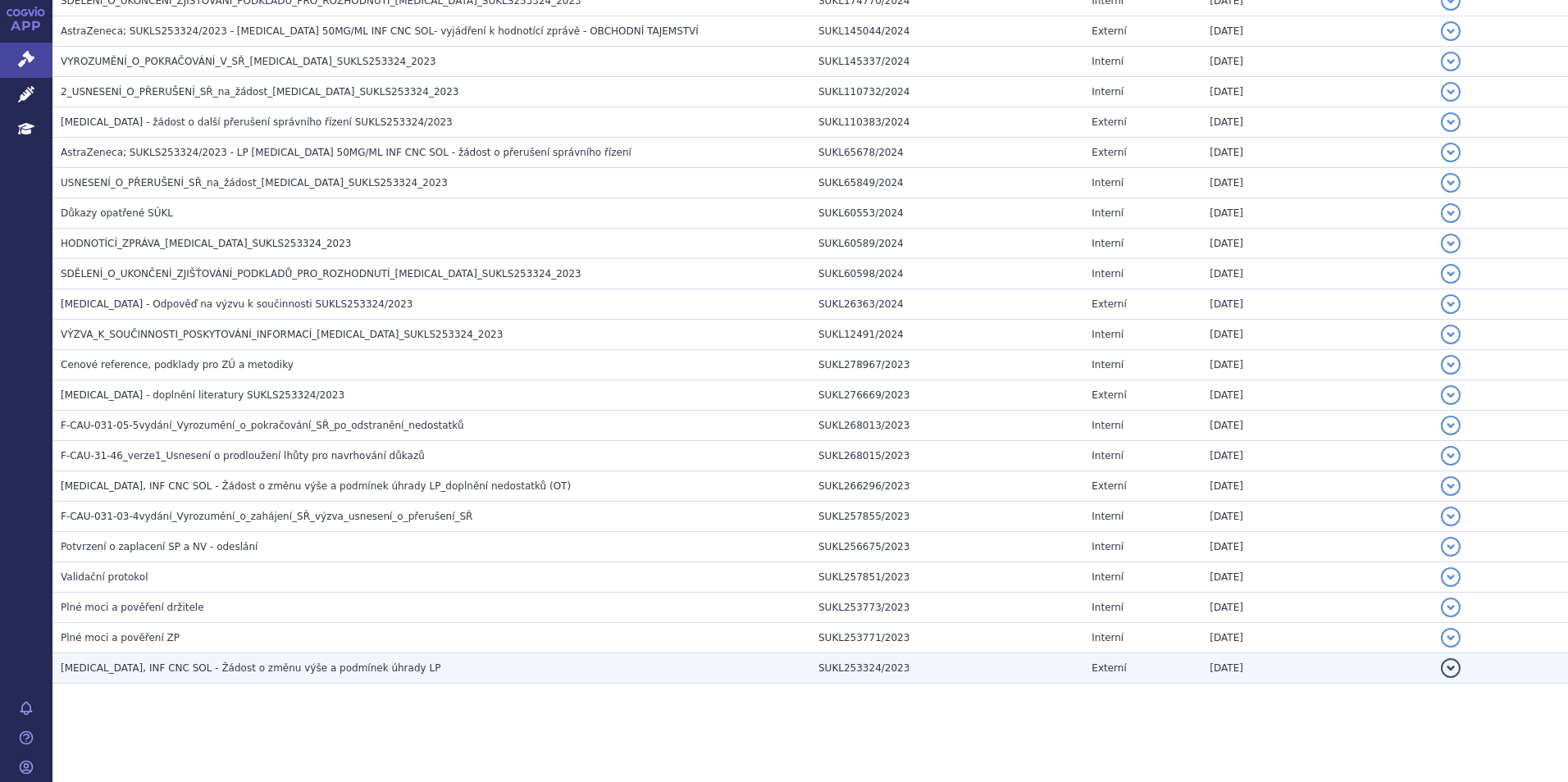
click at [186, 660] on h3 "IMFINZI, INF CNC SOL - Žádost o změnu výše a podmínek úhrady LP" at bounding box center [435, 668] width 749 height 16
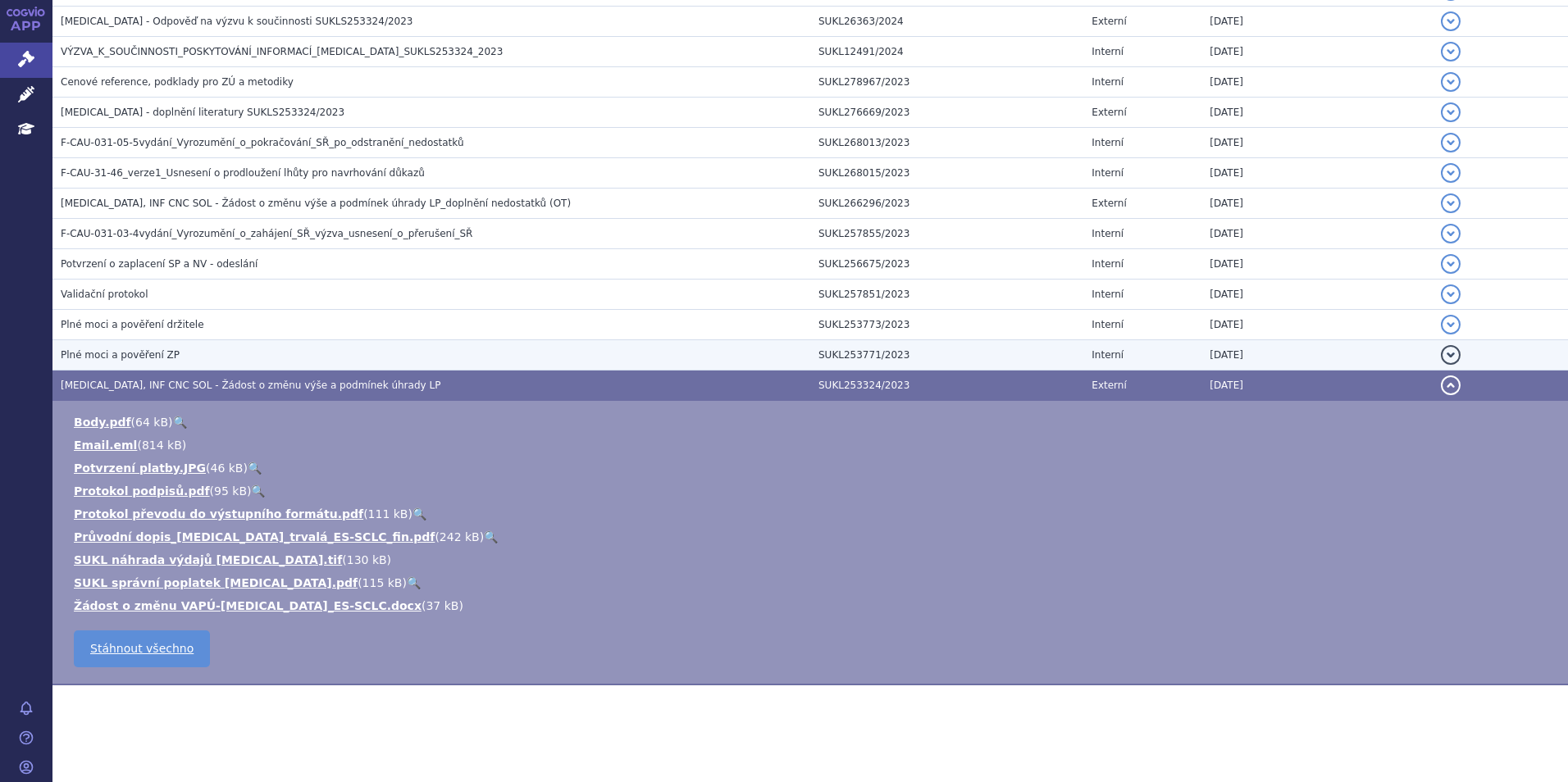
scroll to position [1435, 0]
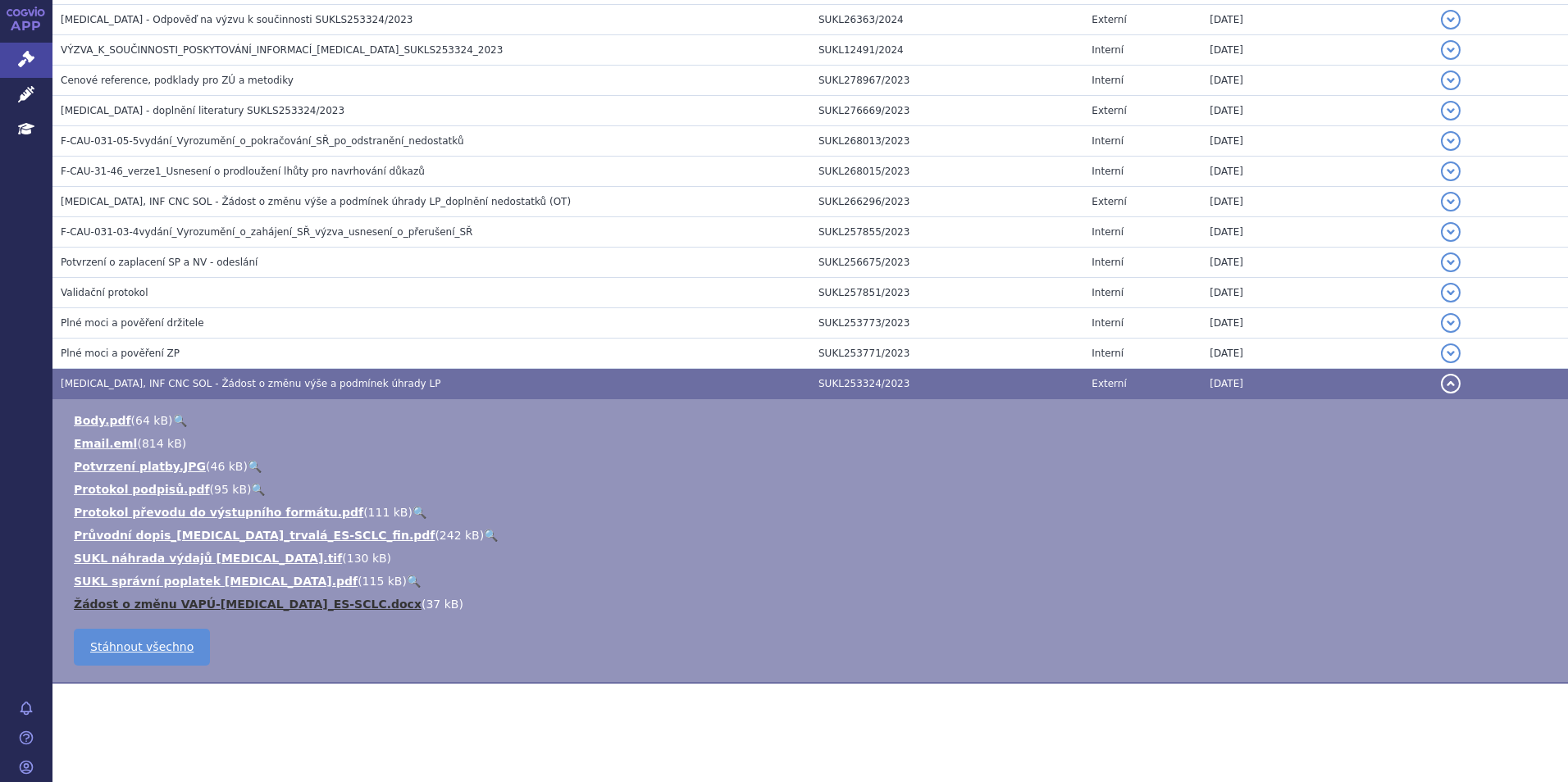
click at [185, 607] on link "Žádost o změnu VAPÚ-IMFINZI_ES-SCLC.docx" at bounding box center [247, 604] width 347 height 13
